Goal: Task Accomplishment & Management: Manage account settings

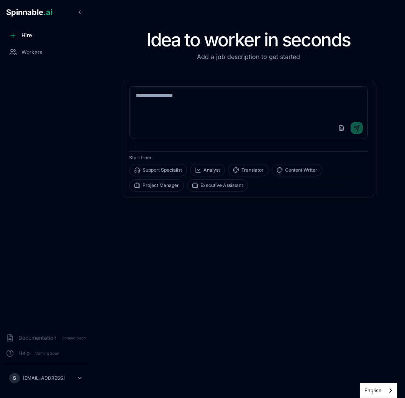
click at [186, 228] on div "Idea to worker in seconds Add a job description to get started Upload File Send…" at bounding box center [248, 199] width 276 height 374
click at [44, 49] on div "Workers" at bounding box center [46, 51] width 86 height 15
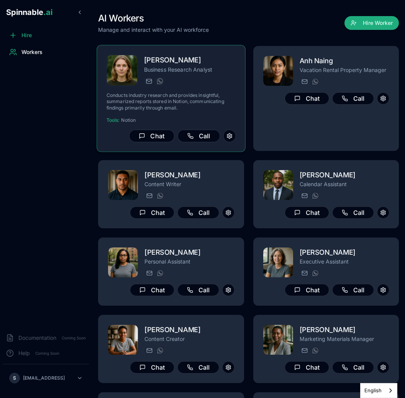
click at [177, 145] on div "[PERSON_NAME] Business Research Analyst [PERSON_NAME][EMAIL_ADDRESS][PERSON_NAM…" at bounding box center [171, 98] width 149 height 107
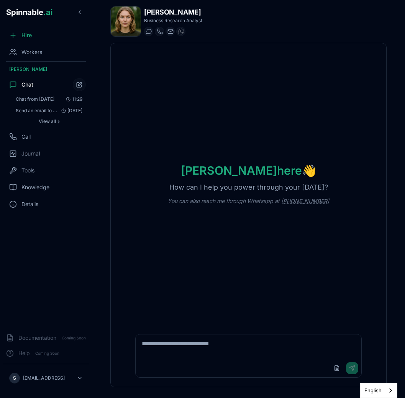
click at [39, 60] on div "Hire Workers [PERSON_NAME] Chat Chat from [DATE] 11:29 Send an email to 15 vari…" at bounding box center [46, 178] width 92 height 300
click at [36, 51] on span "Workers" at bounding box center [31, 52] width 21 height 8
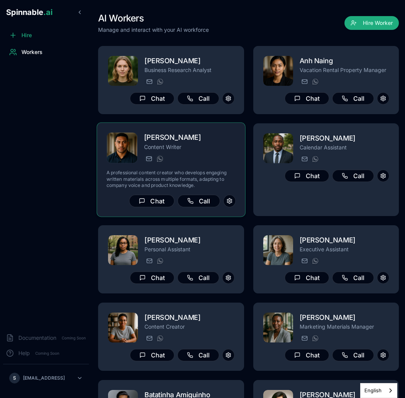
click at [141, 151] on div "[PERSON_NAME] Content Writer [PERSON_NAME][EMAIL_ADDRESS] [PHONE_NUMBER]" at bounding box center [171, 147] width 129 height 31
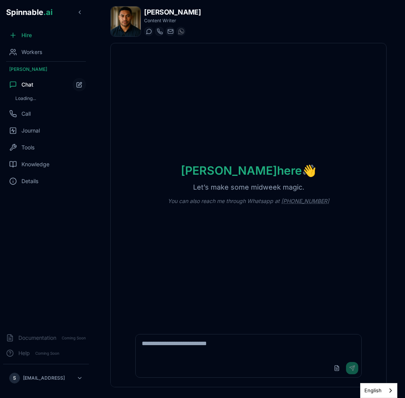
click at [128, 24] on img at bounding box center [126, 22] width 30 height 30
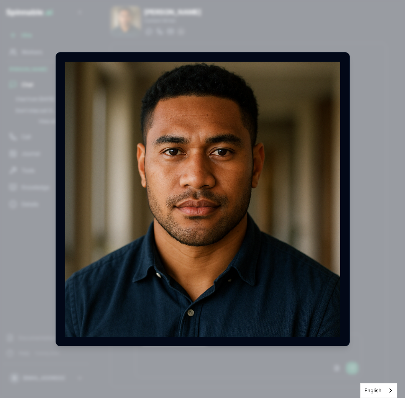
click at [377, 149] on body "Spinnable .ai Hire Workers [PERSON_NAME] Chat Chat from [DATE] [DATE] Don’t mis…" at bounding box center [202, 199] width 405 height 398
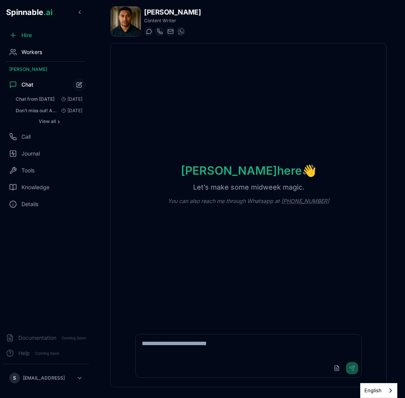
click at [47, 51] on div "Workers" at bounding box center [46, 51] width 86 height 15
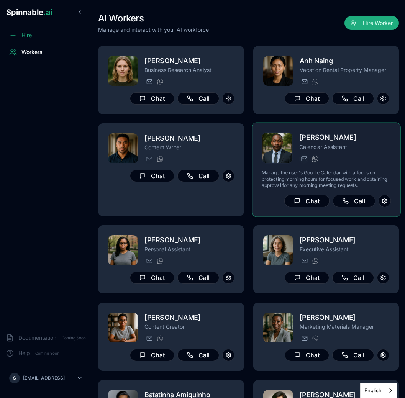
click at [270, 157] on img at bounding box center [277, 148] width 31 height 31
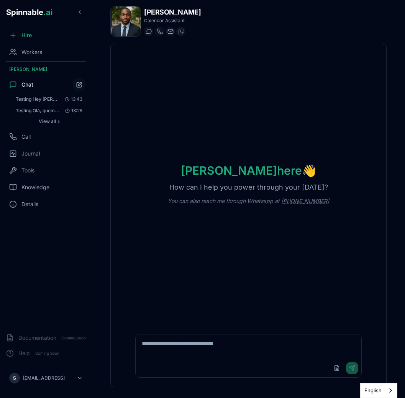
click at [118, 23] on img at bounding box center [126, 22] width 30 height 30
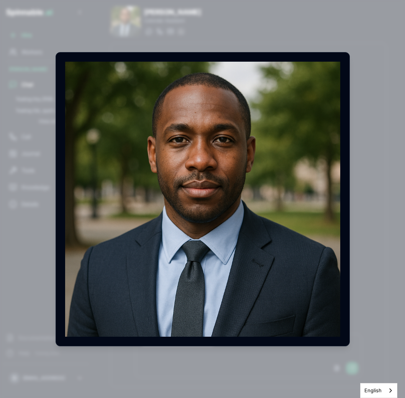
click at [172, 60] on div "[PERSON_NAME] Profile Image Full-size profile photo of [PERSON_NAME]" at bounding box center [203, 199] width 294 height 294
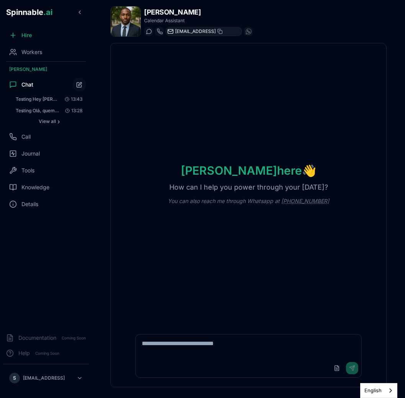
click at [173, 34] on body "Spinnable .ai Hire Workers [PERSON_NAME] Chat Testing Hey [PERSON_NAME], who ar…" at bounding box center [202, 199] width 405 height 398
click at [61, 54] on div "Workers" at bounding box center [46, 51] width 86 height 15
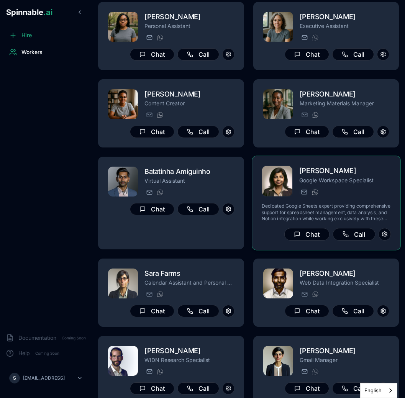
scroll to position [198, 0]
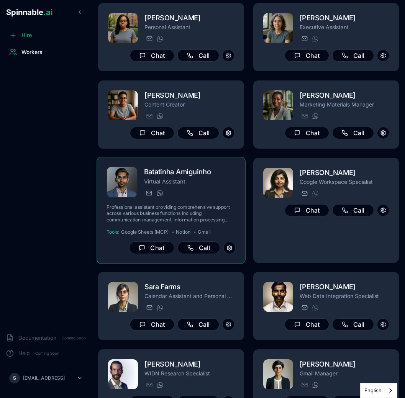
click at [131, 188] on img at bounding box center [122, 182] width 31 height 31
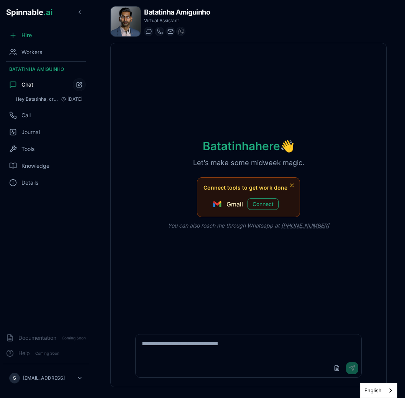
click at [129, 25] on img at bounding box center [126, 22] width 30 height 30
drag, startPoint x: 129, startPoint y: 25, endPoint x: 125, endPoint y: 11, distance: 14.9
click at [125, 11] on body "Spinnable .ai Hire Workers [PERSON_NAME] Chat Hey Batatinha, create an Excel sp…" at bounding box center [202, 199] width 405 height 398
click at [125, 11] on img at bounding box center [126, 22] width 30 height 30
click at [237, 47] on body "Spinnable .ai Hire Workers [PERSON_NAME] Chat Hey Batatinha, create an Excel sp…" at bounding box center [202, 199] width 405 height 398
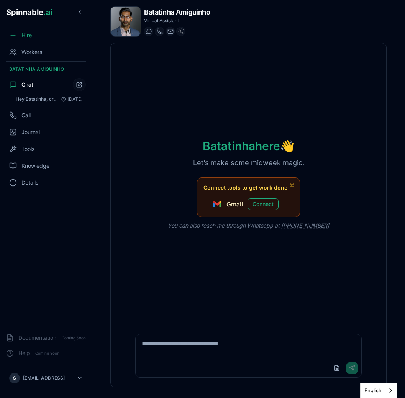
click at [53, 60] on div "Hire Workers Batatinha Amiguinho Chat Hey Batatinha, create an Excel spreadshee…" at bounding box center [46, 178] width 92 height 300
click at [40, 48] on div "Workers" at bounding box center [46, 51] width 86 height 15
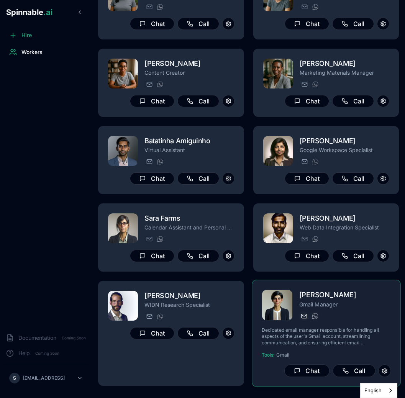
scroll to position [207, 0]
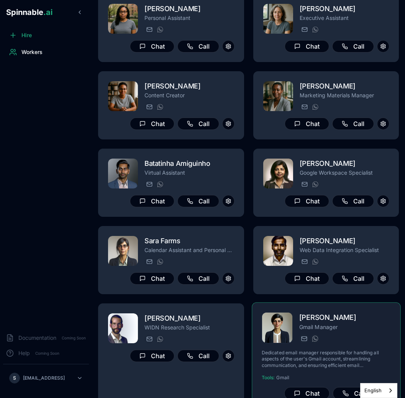
click at [281, 344] on span at bounding box center [276, 327] width 31 height 31
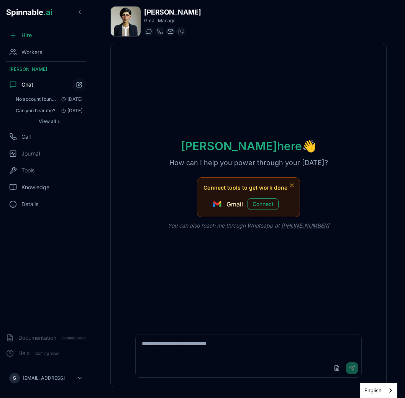
click at [125, 4] on div "[PERSON_NAME] Gmail Manager Start a chat Start a call [PERSON_NAME][EMAIL_ADDRE…" at bounding box center [248, 197] width 301 height 394
click at [126, 28] on img at bounding box center [126, 22] width 30 height 30
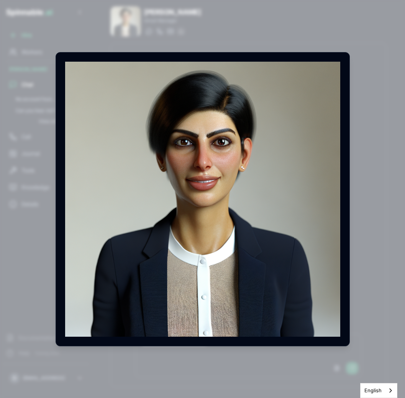
click at [363, 168] on body "Spinnable .ai Hire Workers [PERSON_NAME] Chat No account found Is this the righ…" at bounding box center [202, 199] width 405 height 398
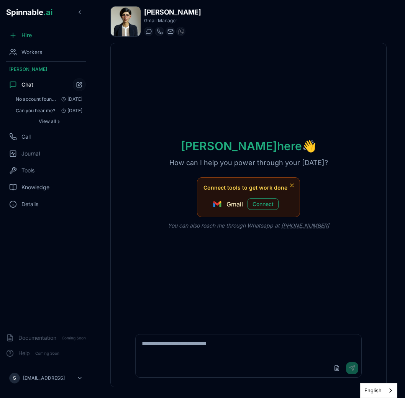
click at [179, 103] on div "[PERSON_NAME] here 👋 How can I help you power through your [DATE]? Connect tool…" at bounding box center [249, 184] width 276 height 282
click at [27, 164] on div "Tools" at bounding box center [46, 170] width 86 height 15
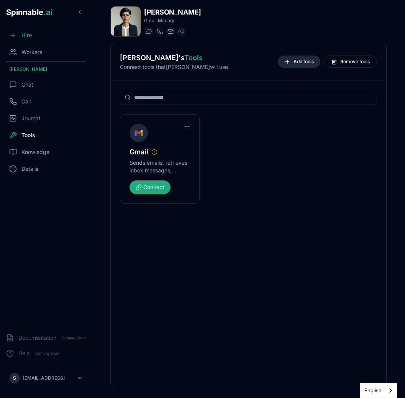
click at [305, 62] on span "Add tools" at bounding box center [304, 62] width 20 height 6
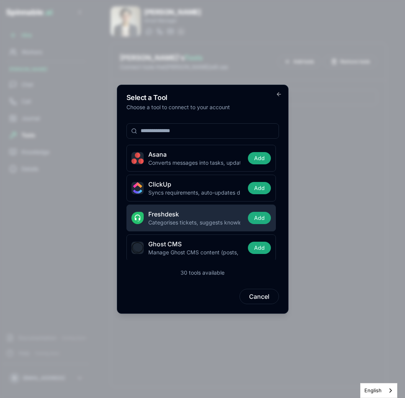
scroll to position [27, 0]
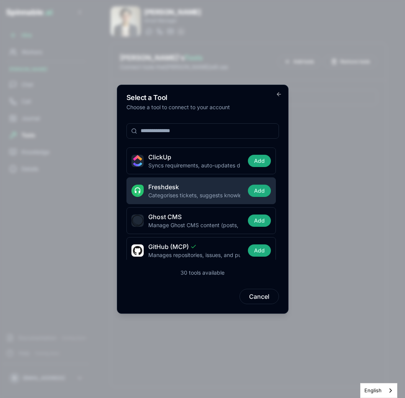
click at [218, 202] on div "Freshdesk Categorises tickets, suggests knowledge-base articles, automates sati…" at bounding box center [202, 191] width 150 height 27
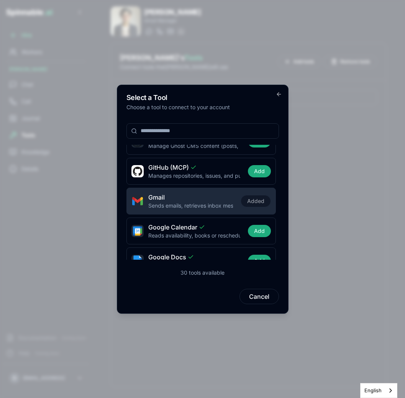
scroll to position [134, 0]
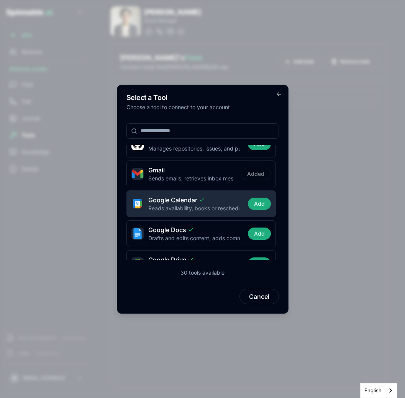
click at [210, 203] on h4 "Google Calendar" at bounding box center [194, 200] width 92 height 9
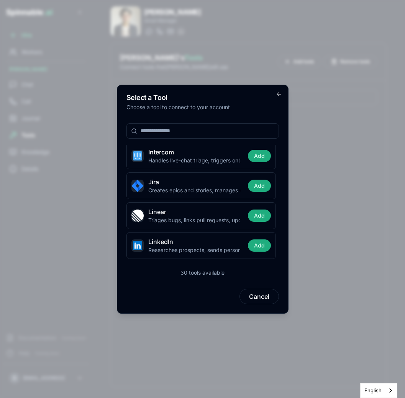
scroll to position [363, 0]
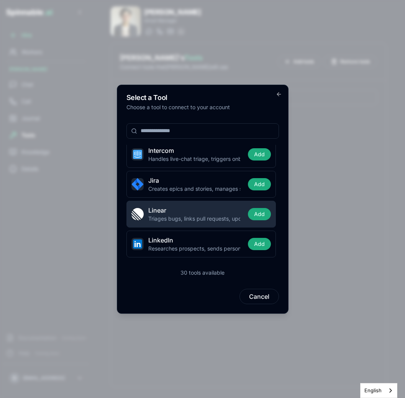
click at [187, 212] on h4 "Linear" at bounding box center [194, 210] width 92 height 9
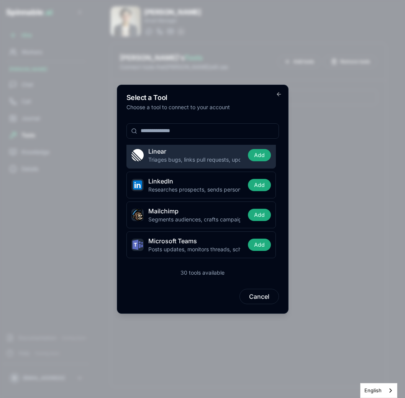
scroll to position [421, 0]
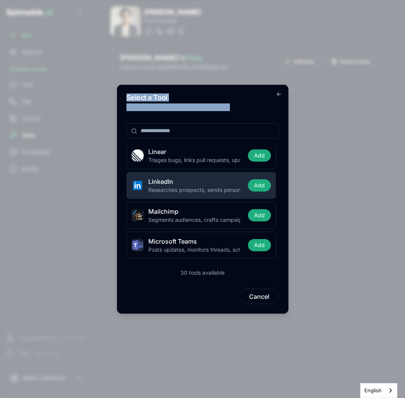
click at [215, 184] on h4 "LinkedIn" at bounding box center [194, 181] width 92 height 9
click at [199, 188] on p "Researches prospects, sends personalised messages, tracks replies, posts conten…" at bounding box center [194, 190] width 92 height 8
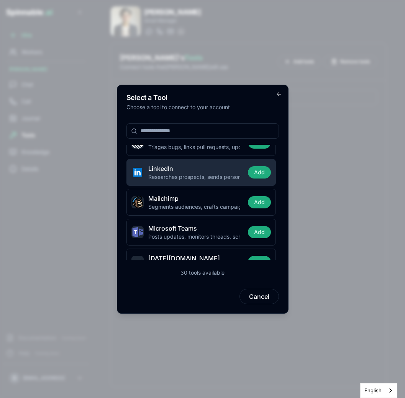
scroll to position [447, 0]
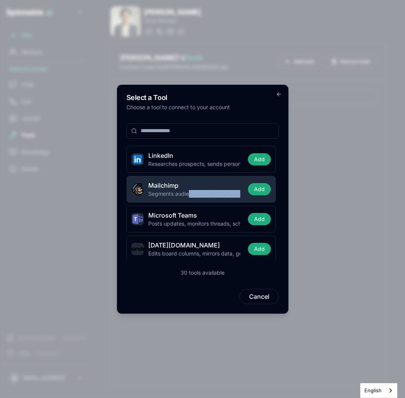
click at [189, 198] on p "Segments audiences, crafts campaigns, analyses open and click-through rates." at bounding box center [194, 194] width 92 height 8
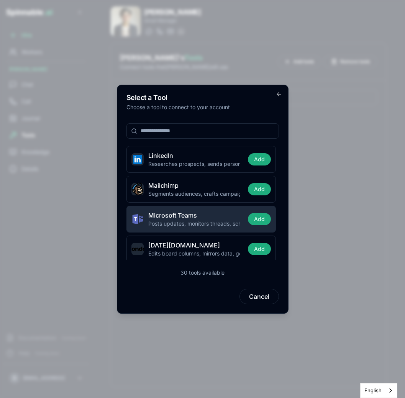
click at [184, 218] on span "Microsoft Teams" at bounding box center [172, 215] width 49 height 9
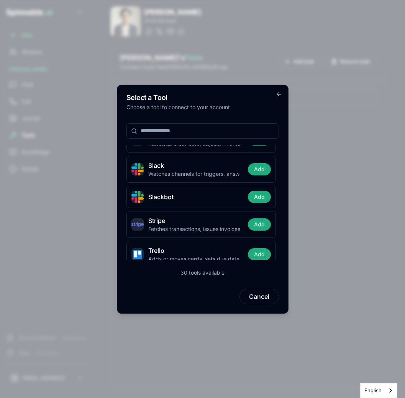
scroll to position [711, 0]
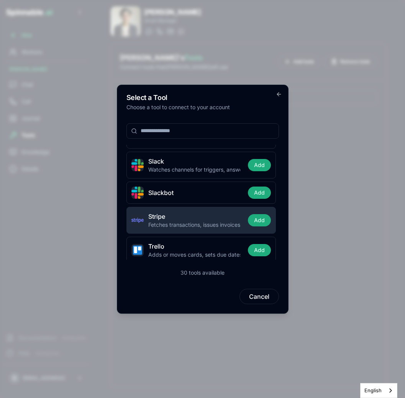
click at [194, 217] on h4 "Stripe" at bounding box center [194, 216] width 92 height 9
click at [200, 219] on h4 "Stripe" at bounding box center [194, 216] width 92 height 9
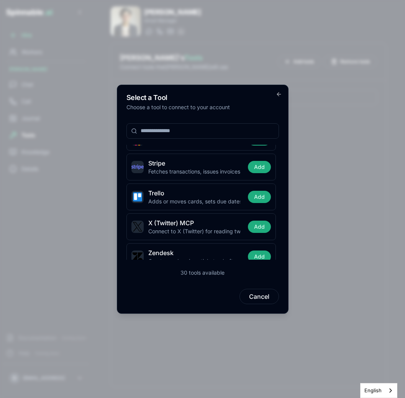
scroll to position [774, 0]
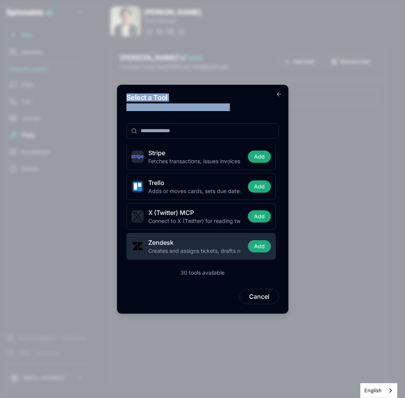
click at [192, 243] on h4 "Zendesk" at bounding box center [194, 242] width 92 height 9
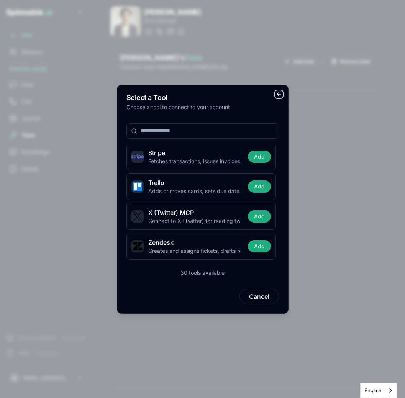
click at [278, 96] on icon "button" at bounding box center [279, 94] width 6 height 6
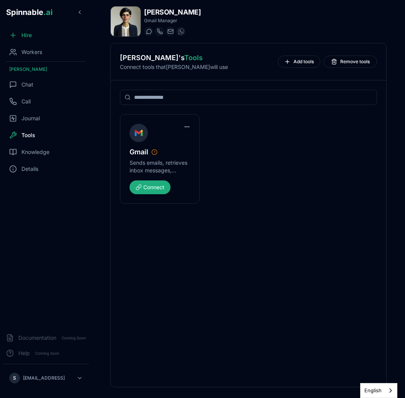
click at [245, 142] on div "Gmail Sends emails, retrieves inbox messages, manages drafts and contacts. Conn…" at bounding box center [248, 159] width 257 height 90
